Goal: Find specific page/section: Find specific page/section

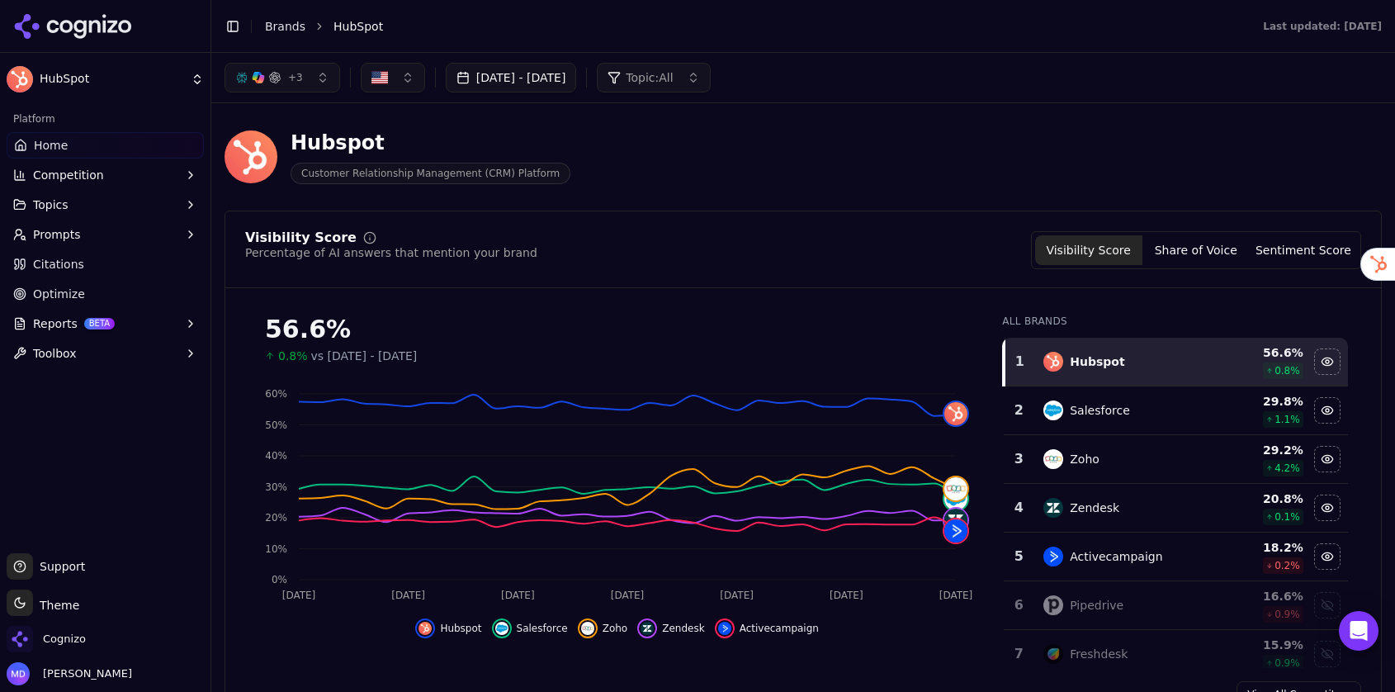
click at [287, 40] on header "Toggle Sidebar Brands HubSpot Last updated: [DATE]" at bounding box center [802, 26] width 1183 height 53
click at [282, 25] on link "Brands" at bounding box center [285, 26] width 40 height 13
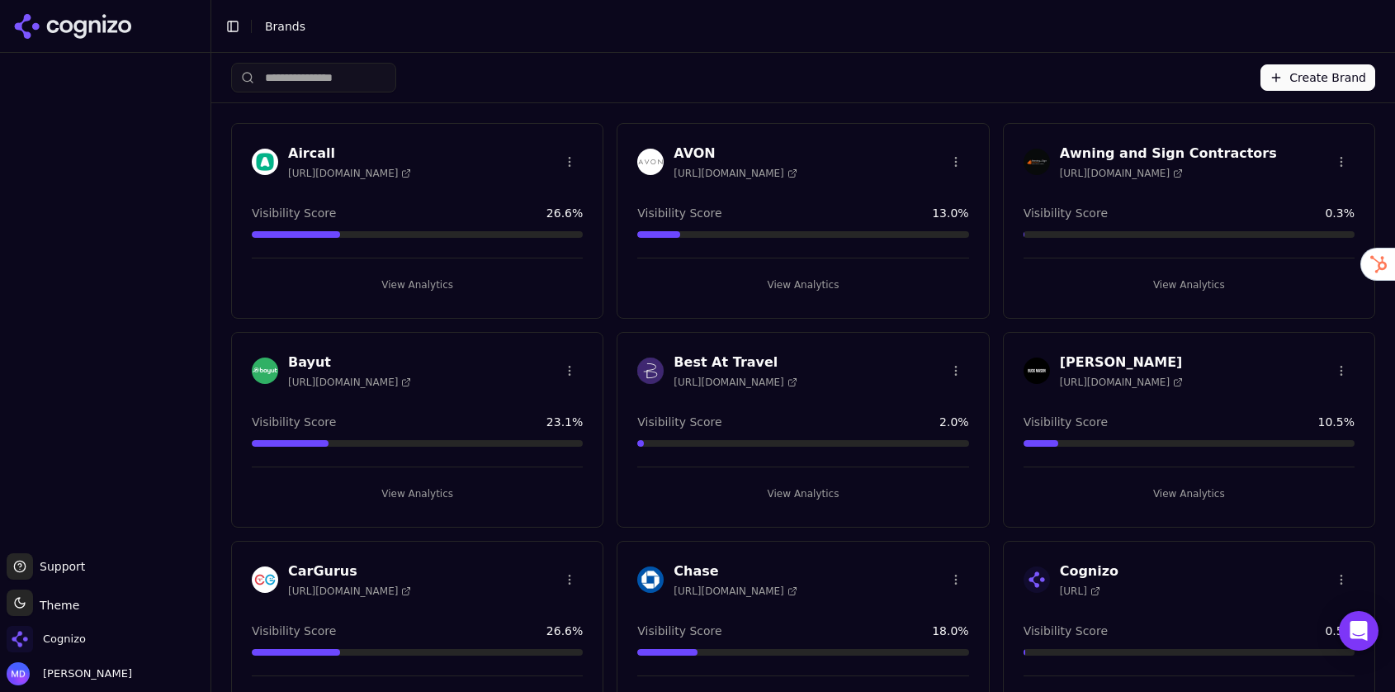
click at [357, 81] on input "search" at bounding box center [313, 78] width 165 height 30
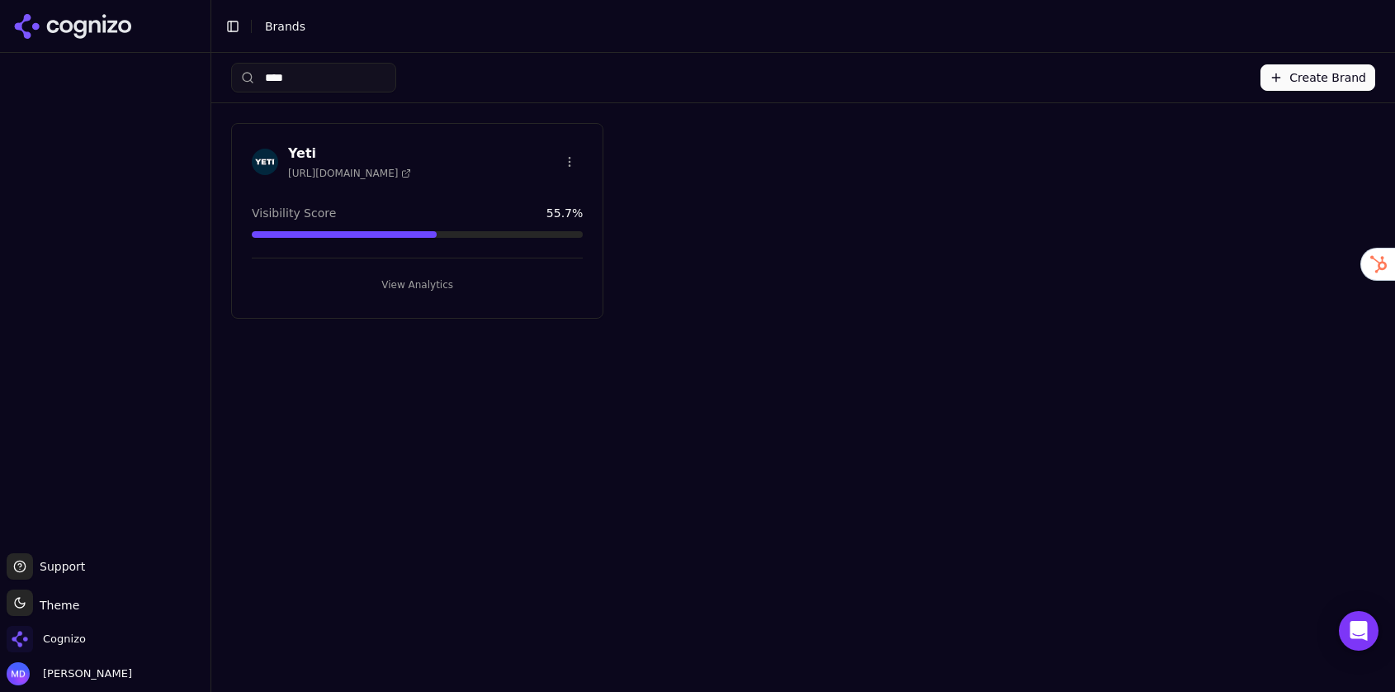
type input "****"
click at [437, 285] on button "View Analytics" at bounding box center [417, 285] width 331 height 26
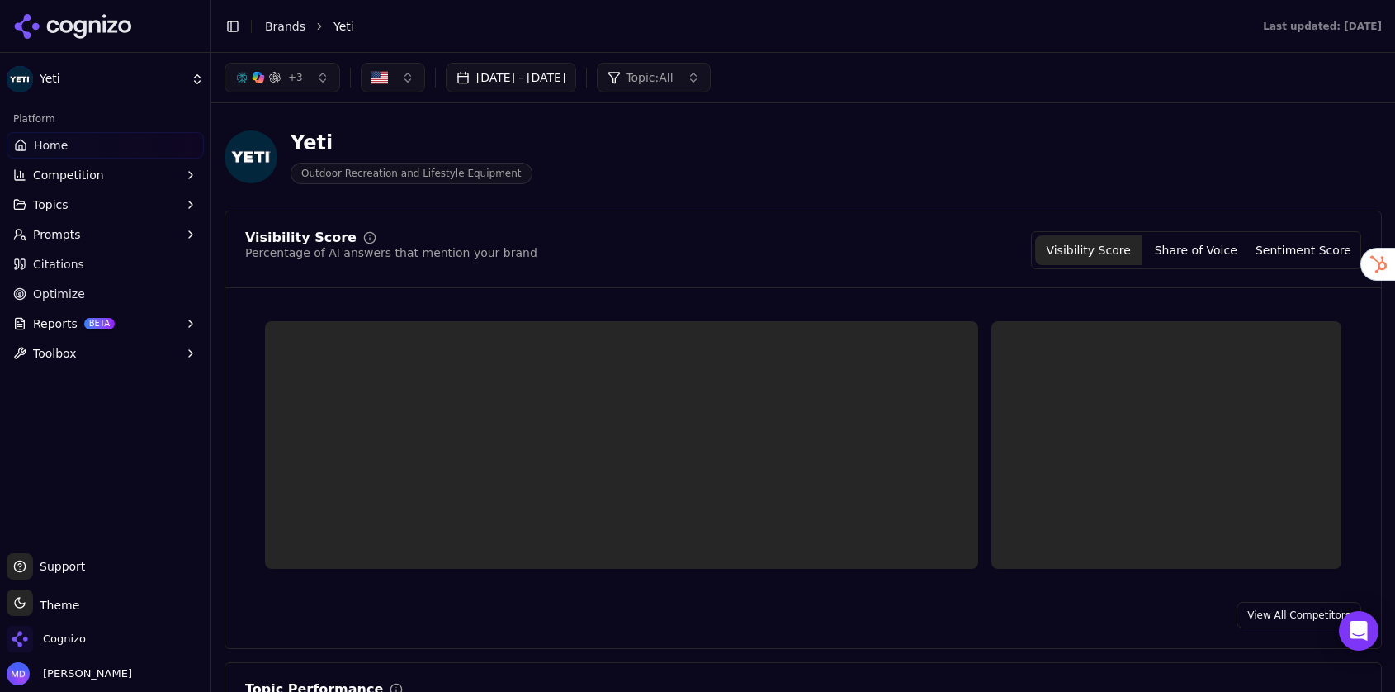
click at [86, 300] on link "Optimize" at bounding box center [105, 294] width 197 height 26
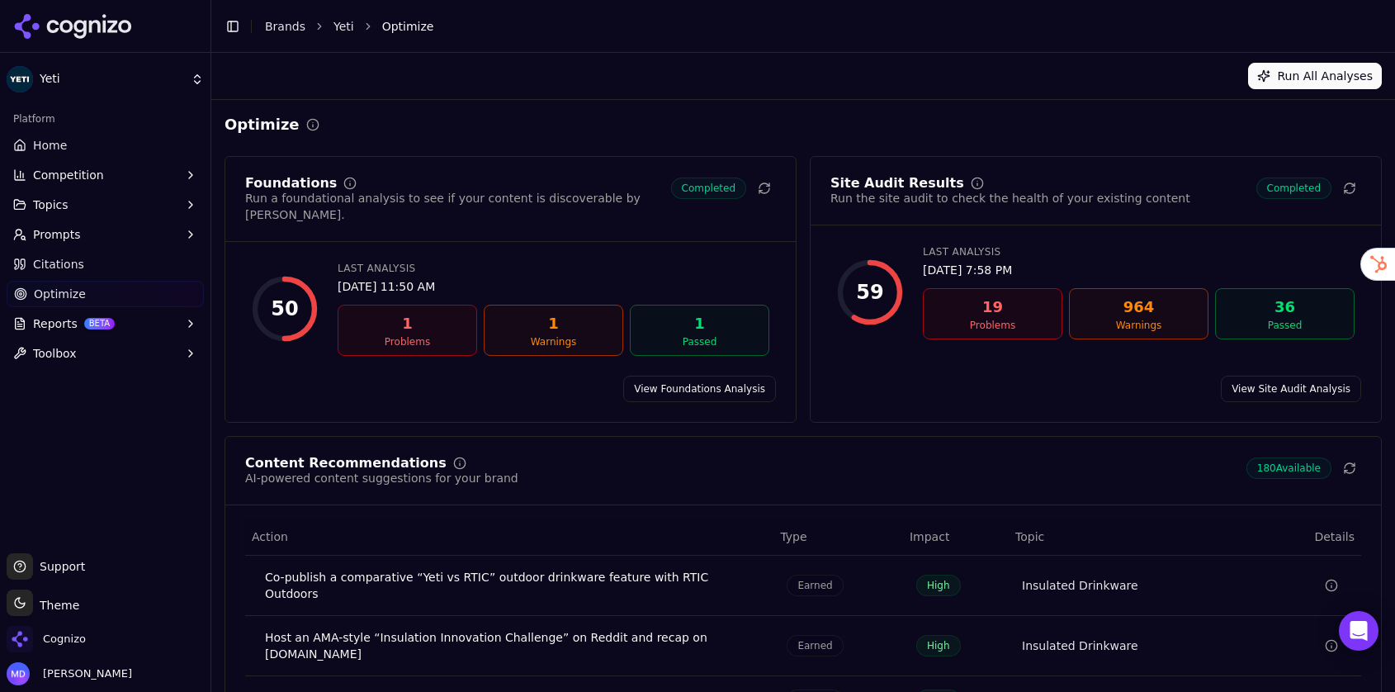
click at [85, 139] on link "Home" at bounding box center [105, 145] width 197 height 26
